Goal: Navigation & Orientation: Go to known website

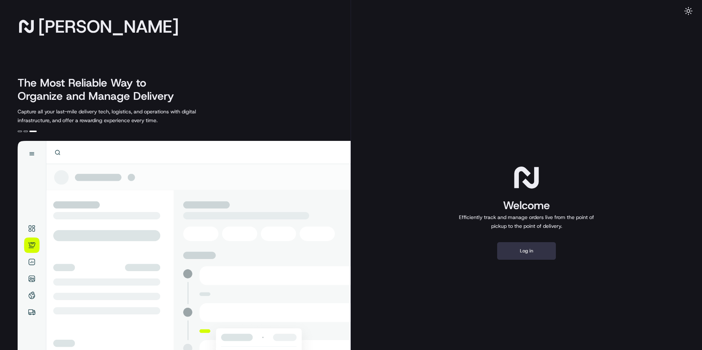
drag, startPoint x: 542, startPoint y: 263, endPoint x: 542, endPoint y: 259, distance: 4.1
click at [542, 261] on div "Welcome Efficiently track and manage orders live from the point of pickup to th…" at bounding box center [526, 211] width 351 height 423
click at [539, 252] on button "Log in" at bounding box center [526, 251] width 59 height 18
